Goal: Find specific page/section: Find specific page/section

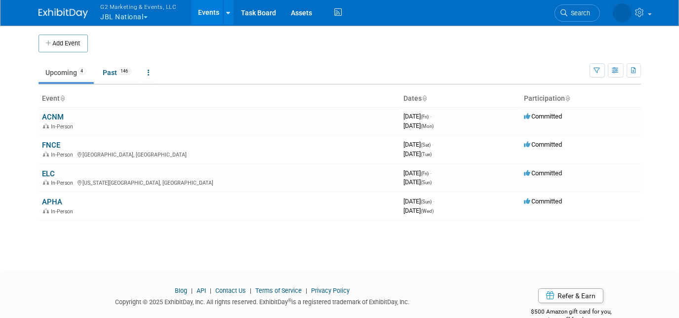
click at [138, 11] on span "G2 Marketing & Events, LLC" at bounding box center [139, 6] width 76 height 10
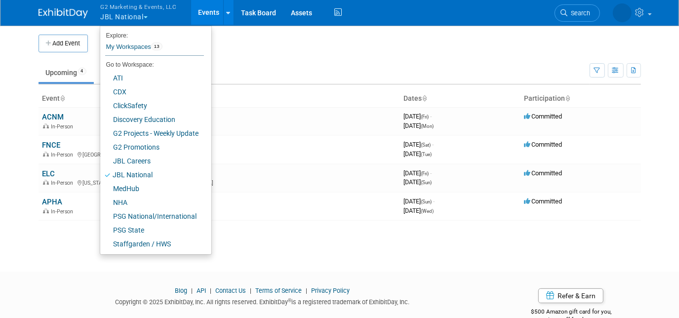
click at [75, 61] on td "Upcoming 4 Past 146 All Events 150 Past and Upcoming Grouped Annually Events gr…" at bounding box center [314, 68] width 551 height 32
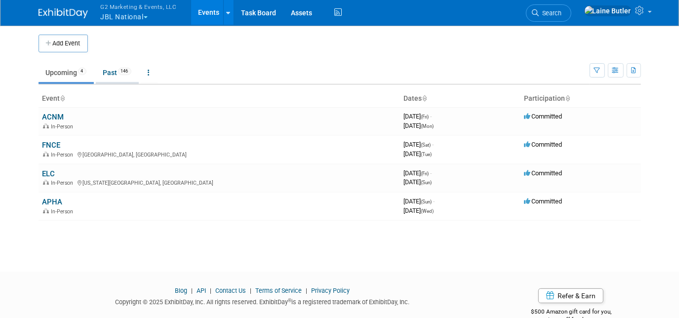
click at [121, 73] on link "Past 146" at bounding box center [117, 72] width 43 height 19
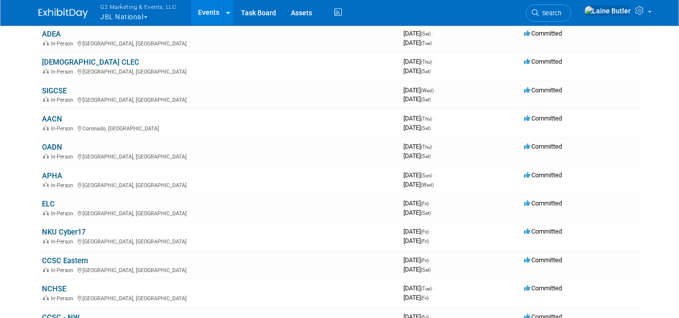
scroll to position [459, 0]
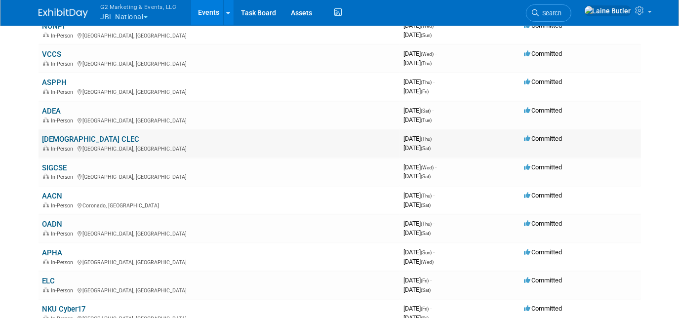
click at [68, 137] on link "[DEMOGRAPHIC_DATA] CLEC" at bounding box center [90, 139] width 97 height 9
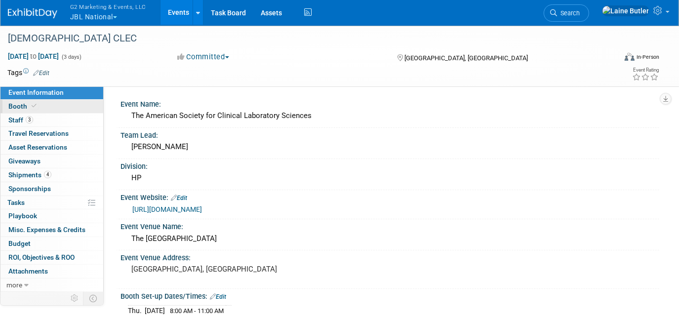
click at [19, 102] on span "Booth" at bounding box center [23, 106] width 30 height 8
